Goal: Book appointment/travel/reservation

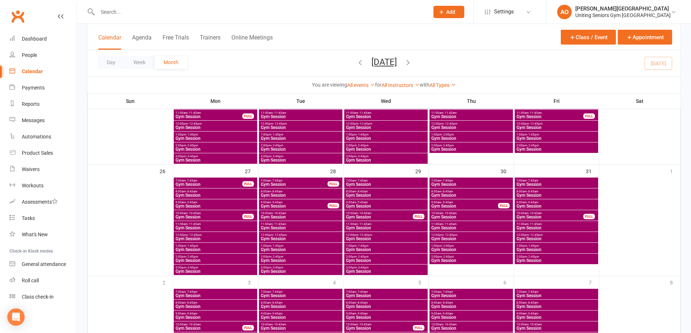
click at [131, 6] on div at bounding box center [255, 12] width 337 height 24
click at [128, 16] on input "text" at bounding box center [259, 12] width 329 height 10
type input "[PERSON_NAME]"
click at [129, 16] on input "[PERSON_NAME]" at bounding box center [259, 12] width 329 height 10
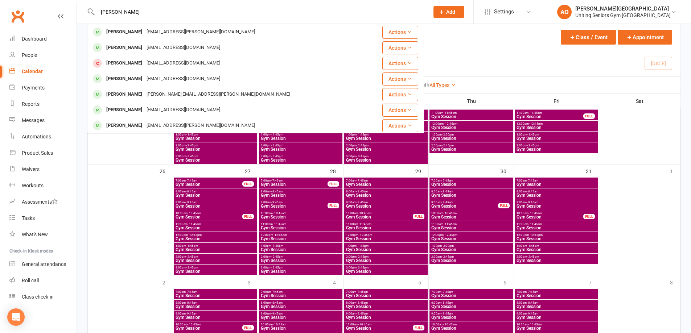
click at [136, 26] on div "[PERSON_NAME] [EMAIL_ADDRESS][PERSON_NAME][DOMAIN_NAME]" at bounding box center [227, 32] width 279 height 15
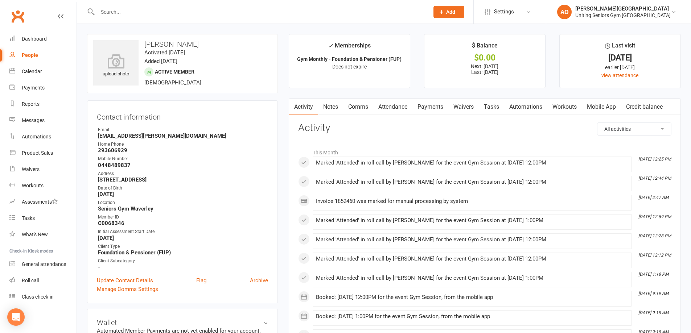
click at [388, 103] on link "Attendance" at bounding box center [392, 107] width 39 height 17
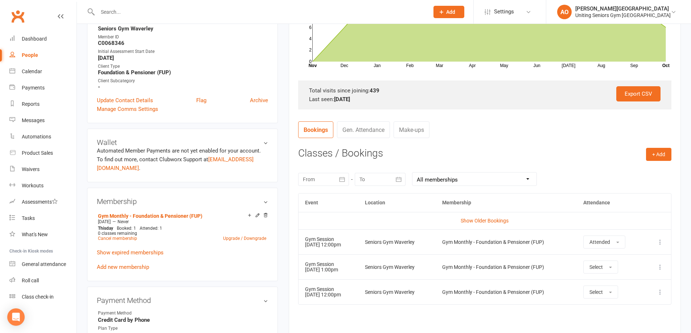
scroll to position [181, 0]
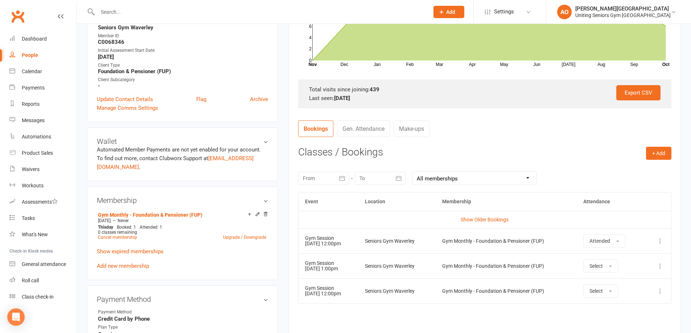
drag, startPoint x: 333, startPoint y: 291, endPoint x: 353, endPoint y: 295, distance: 19.9
click at [353, 295] on td "Gym Session [DATE] 12:00pm" at bounding box center [328, 291] width 60 height 25
click at [359, 268] on td "Gym Session [DATE] 1:00pm" at bounding box center [328, 265] width 60 height 25
click at [20, 70] on link "Calendar" at bounding box center [42, 71] width 67 height 16
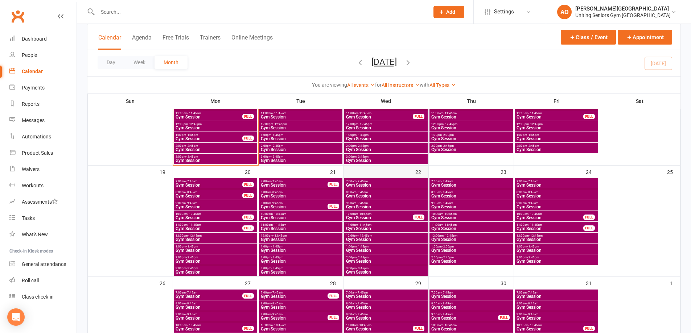
scroll to position [326, 0]
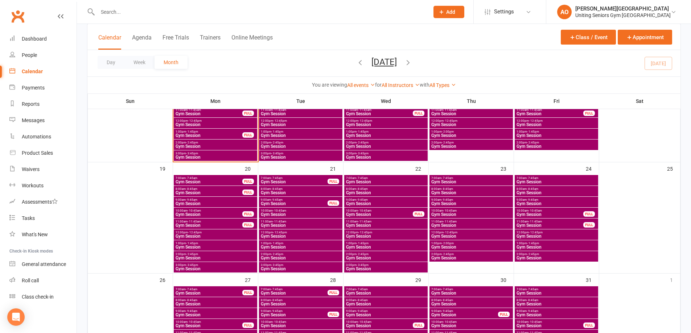
click at [185, 256] on span "Gym Session" at bounding box center [215, 258] width 81 height 4
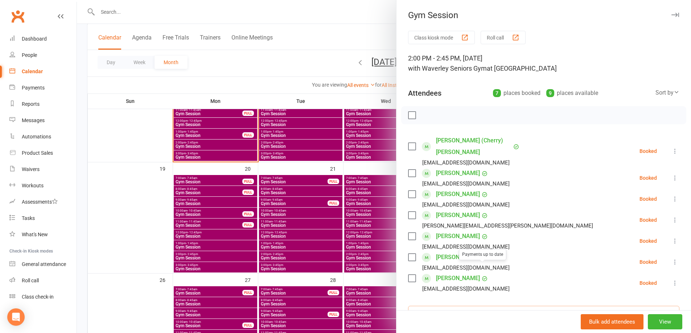
click at [457, 306] on input "search" at bounding box center [543, 313] width 271 height 15
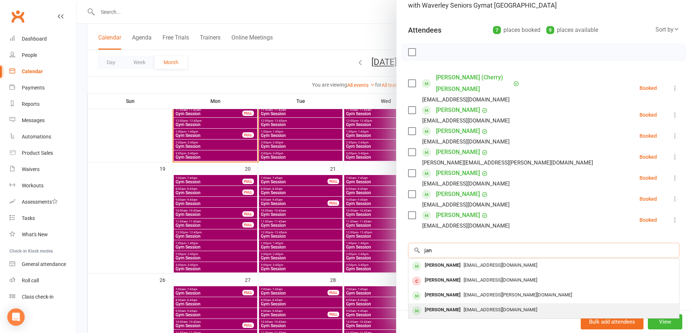
scroll to position [73, 0]
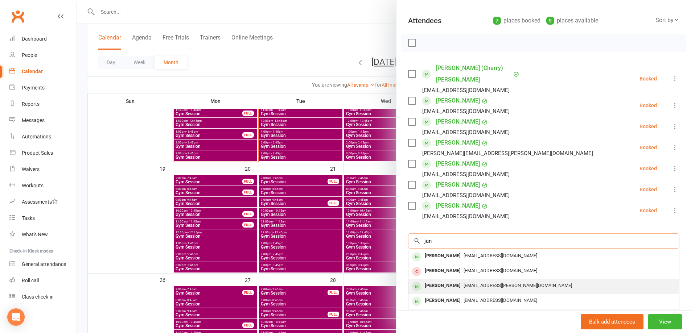
type input "jan"
click at [448, 281] on div "[PERSON_NAME]" at bounding box center [443, 286] width 42 height 11
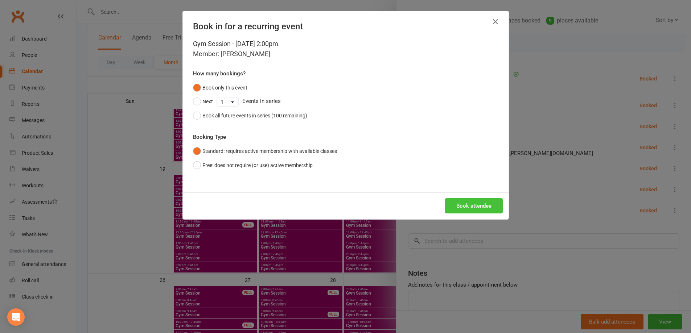
click at [483, 207] on button "Book attendee" at bounding box center [474, 205] width 58 height 15
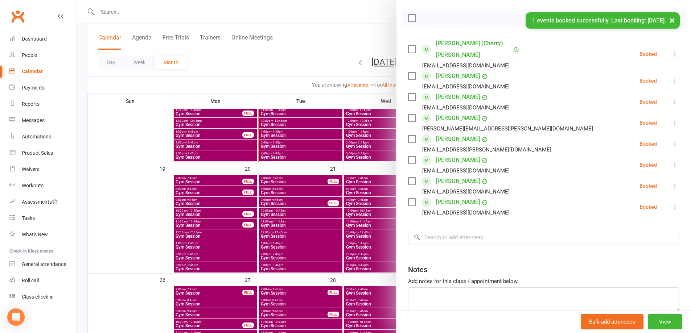
scroll to position [123, 0]
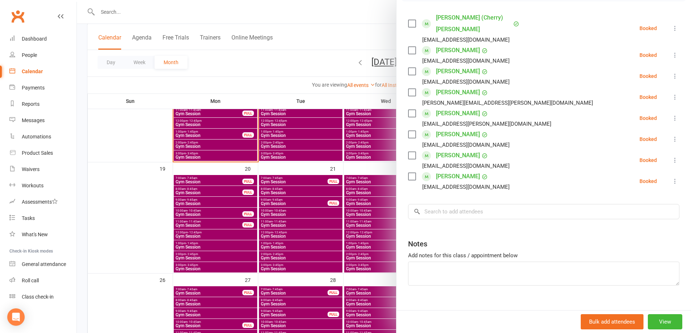
click at [159, 124] on div at bounding box center [384, 166] width 614 height 333
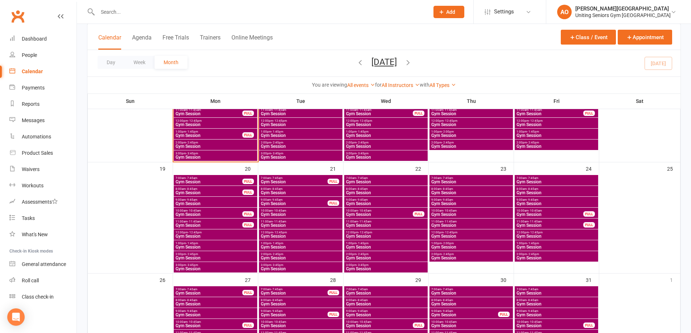
click at [357, 243] on span "- 1:45pm" at bounding box center [362, 243] width 12 height 3
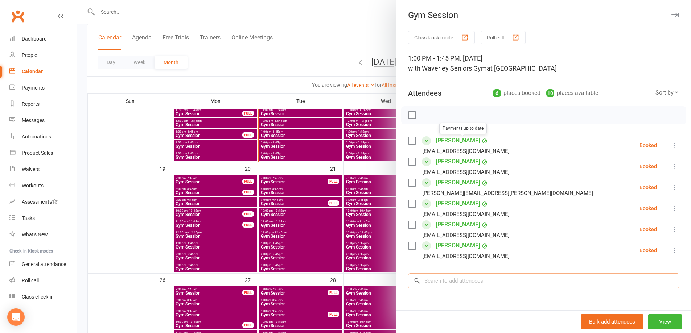
drag, startPoint x: 440, startPoint y: 280, endPoint x: 440, endPoint y: 276, distance: 3.6
click at [440, 279] on input "search" at bounding box center [543, 280] width 271 height 15
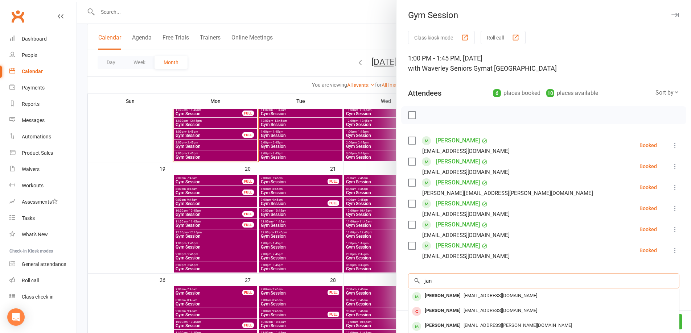
scroll to position [36, 0]
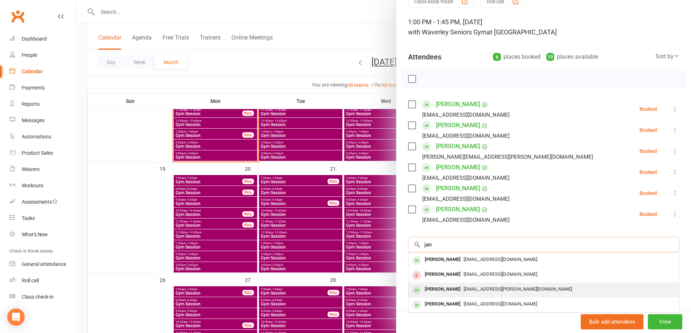
type input "jan"
click at [444, 288] on div "[PERSON_NAME]" at bounding box center [443, 289] width 42 height 11
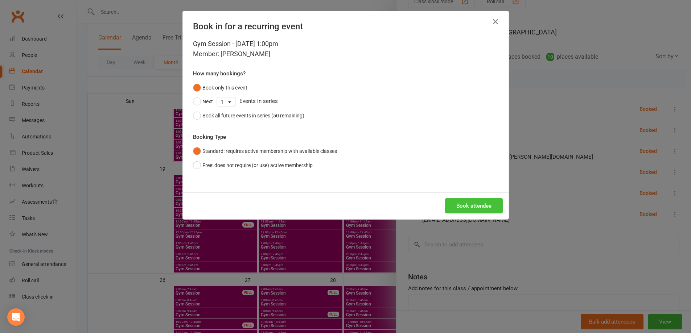
click at [479, 201] on button "Book attendee" at bounding box center [474, 205] width 58 height 15
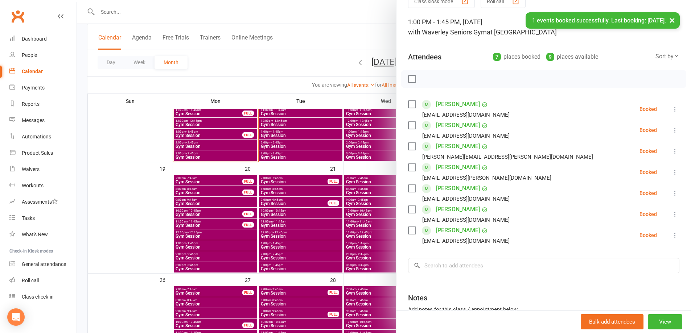
drag, startPoint x: 81, startPoint y: 131, endPoint x: 93, endPoint y: 128, distance: 11.9
click at [81, 130] on div at bounding box center [384, 166] width 614 height 333
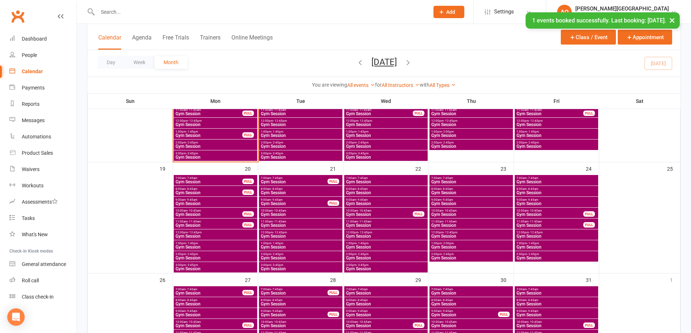
click at [532, 234] on span "- 12:45pm" at bounding box center [536, 232] width 14 height 3
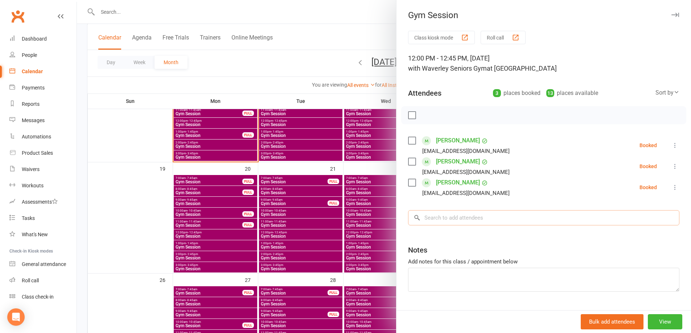
drag, startPoint x: 421, startPoint y: 218, endPoint x: 429, endPoint y: 212, distance: 9.9
click at [425, 215] on input "search" at bounding box center [543, 217] width 271 height 15
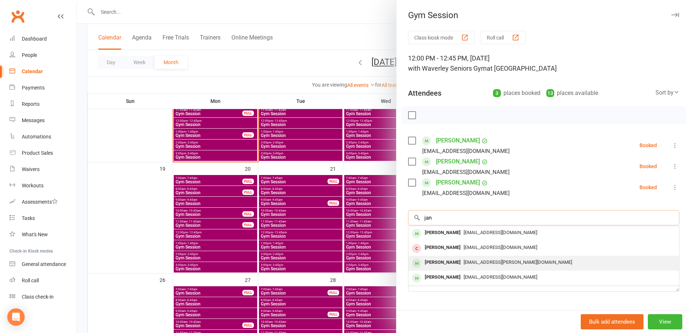
type input "jan"
click at [460, 263] on div "[PERSON_NAME]" at bounding box center [443, 262] width 42 height 11
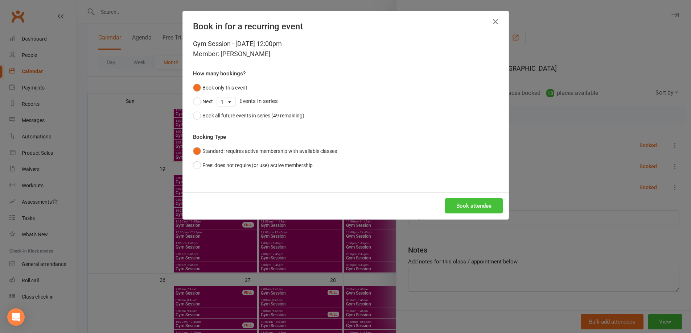
click at [483, 201] on button "Book attendee" at bounding box center [474, 205] width 58 height 15
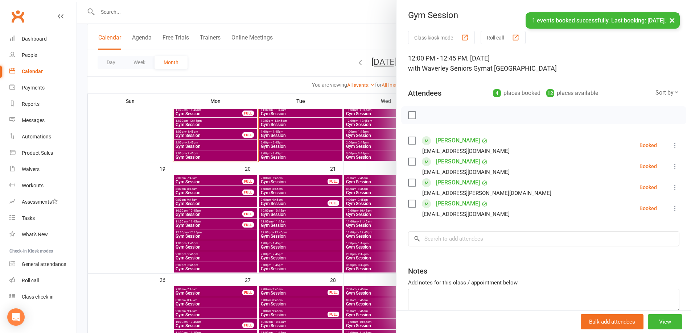
click at [82, 72] on div at bounding box center [384, 166] width 614 height 333
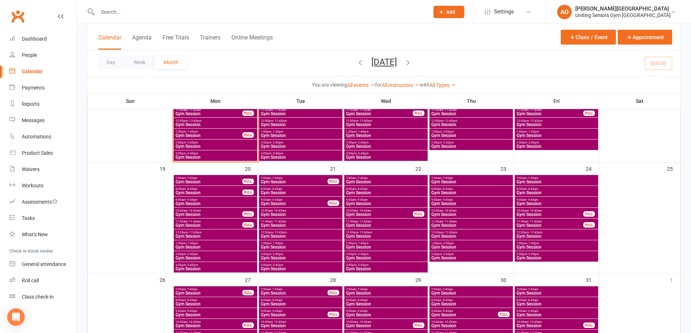
click at [119, 18] on div at bounding box center [255, 12] width 337 height 24
